Goal: Task Accomplishment & Management: Complete application form

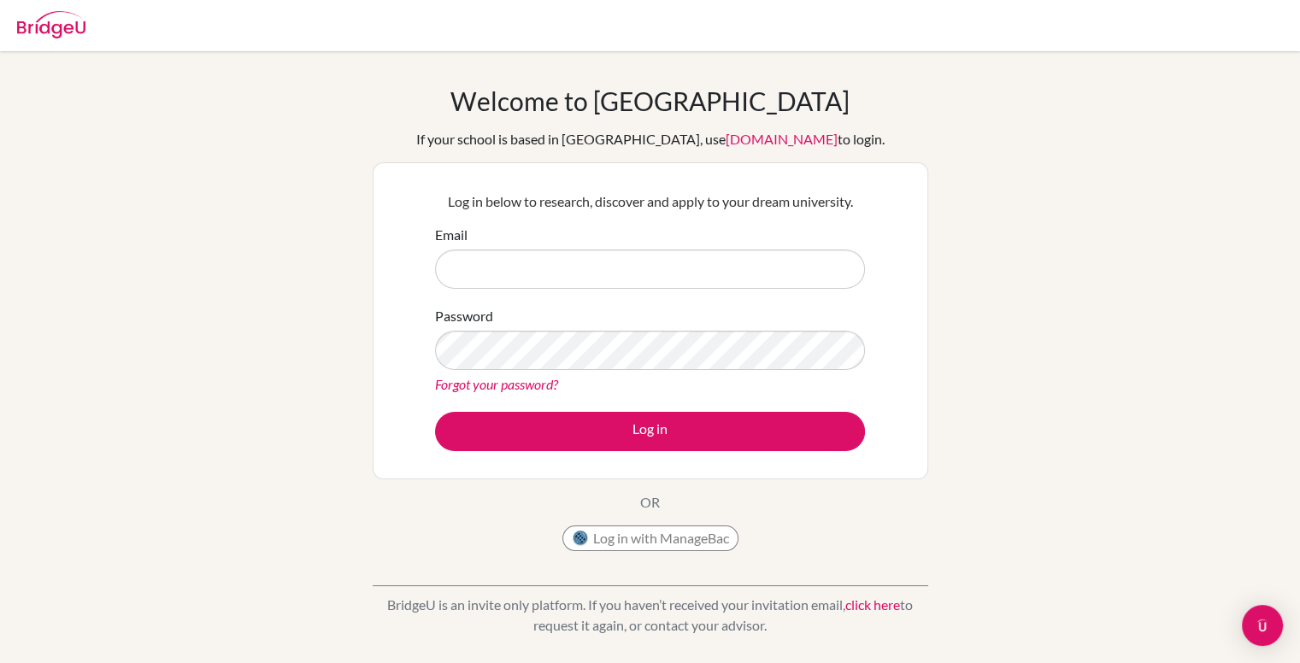
type input "[EMAIL_ADDRESS][DOMAIN_NAME]"
click at [564, 404] on form "Email [EMAIL_ADDRESS][DOMAIN_NAME] Password Forgot your password? Log in" at bounding box center [650, 338] width 430 height 227
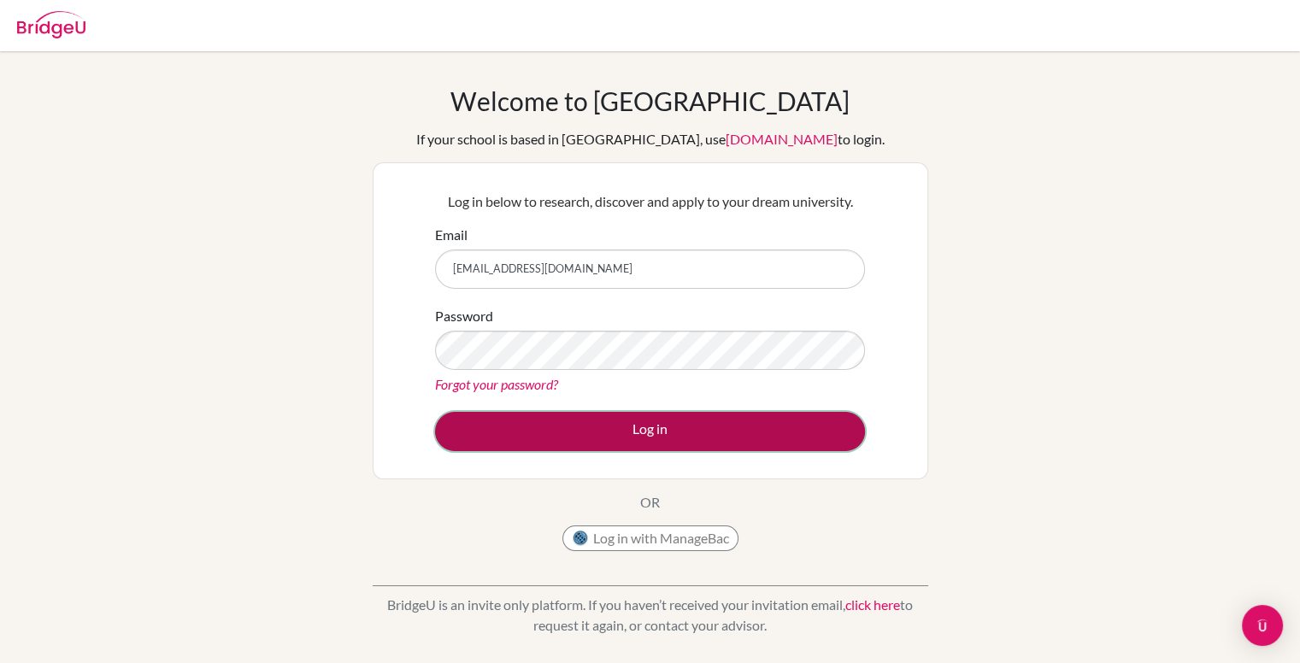
click at [581, 421] on button "Log in" at bounding box center [650, 431] width 430 height 39
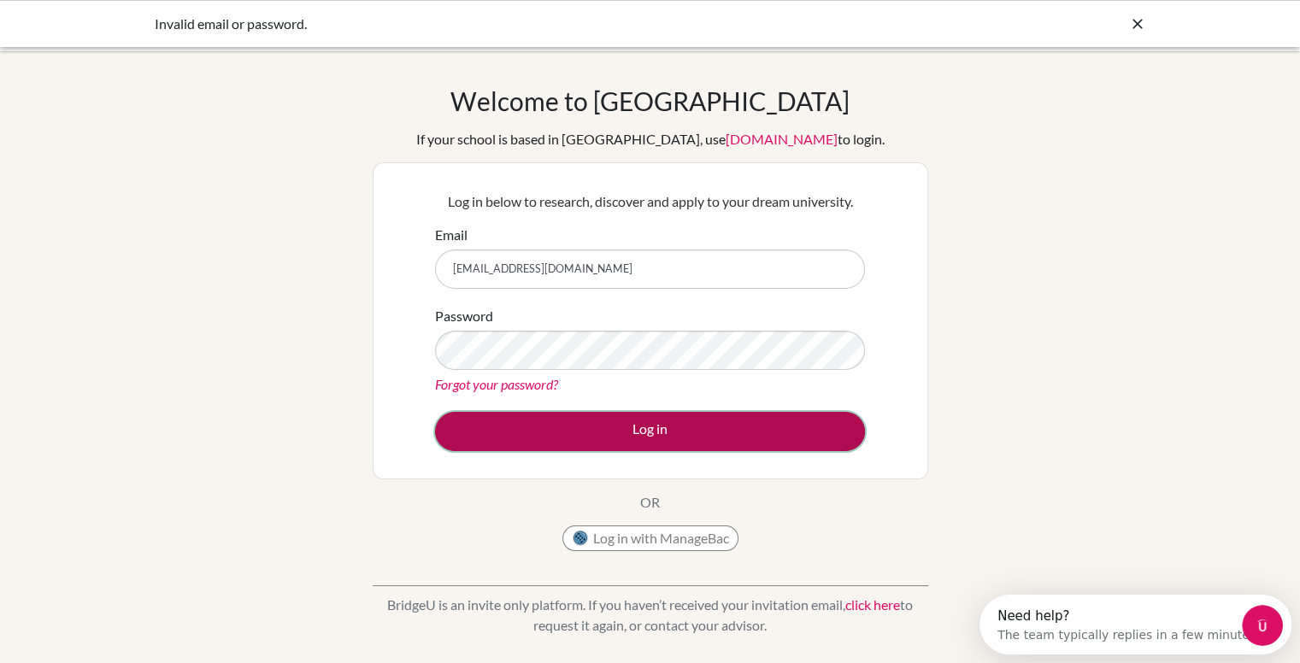
click at [510, 424] on button "Log in" at bounding box center [650, 431] width 430 height 39
click at [615, 439] on button "Log in" at bounding box center [650, 431] width 430 height 39
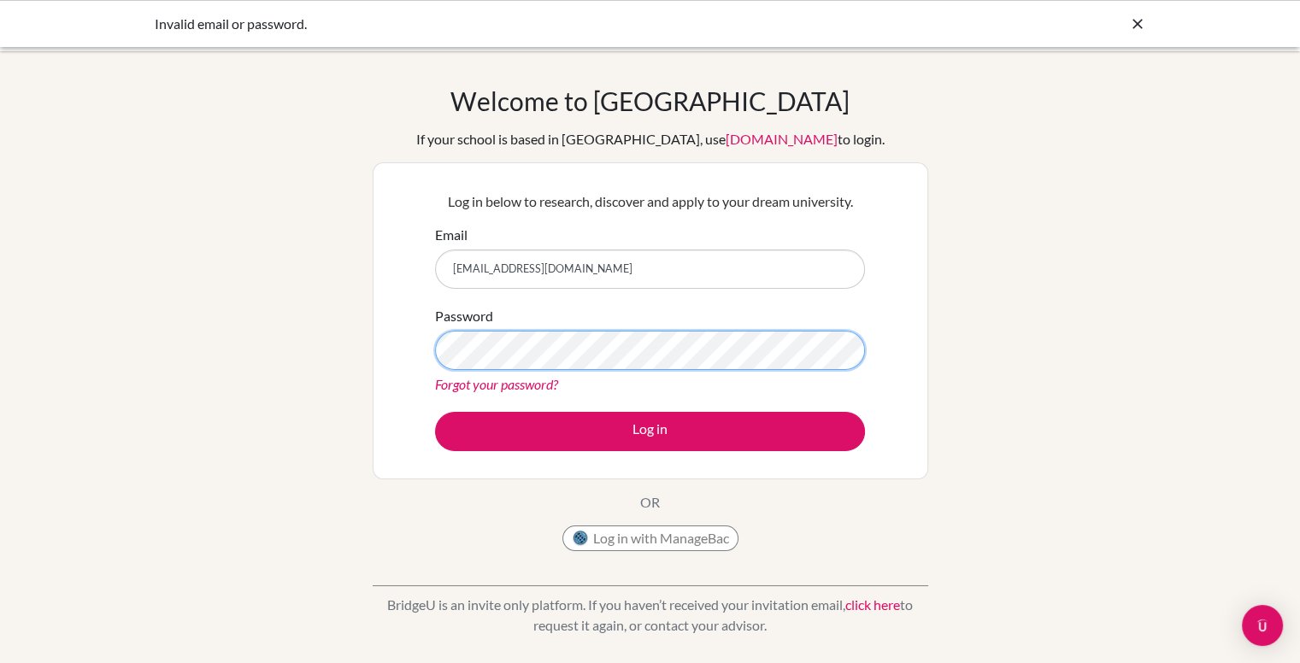
click at [435, 412] on button "Log in" at bounding box center [650, 431] width 430 height 39
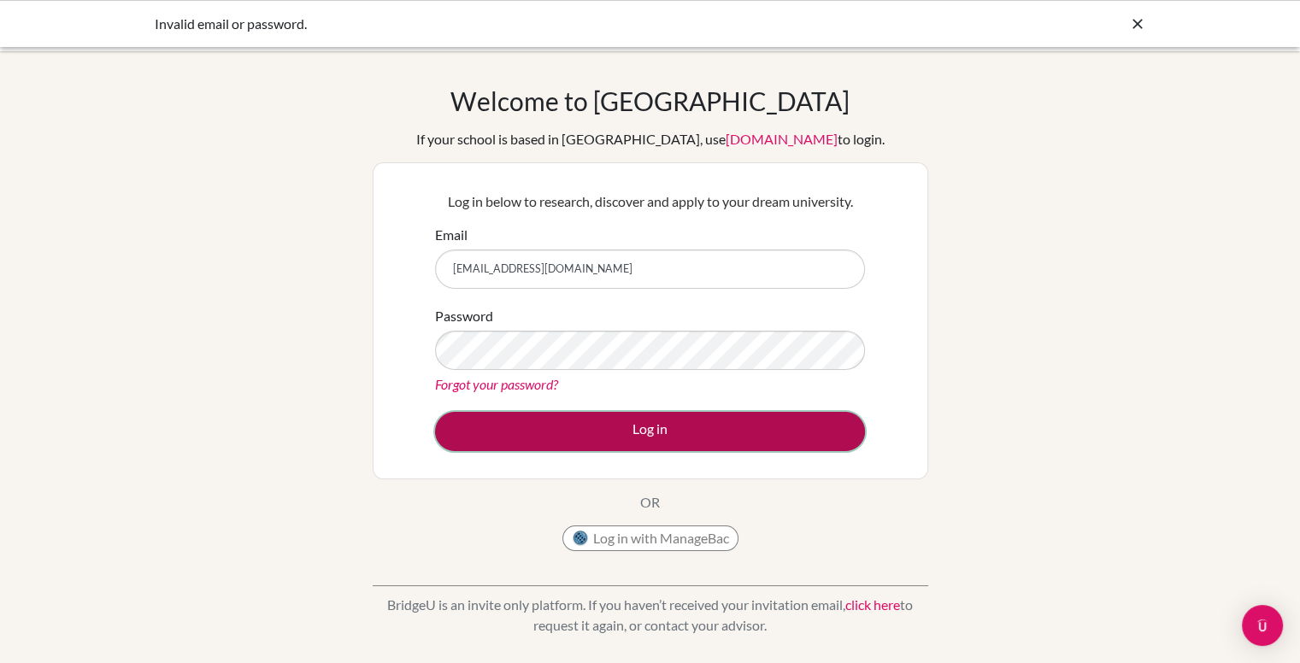
click at [577, 427] on button "Log in" at bounding box center [650, 431] width 430 height 39
click at [575, 426] on button "Log in" at bounding box center [650, 431] width 430 height 39
